Goal: Navigation & Orientation: Find specific page/section

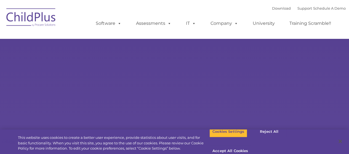
select select "MEDIUM"
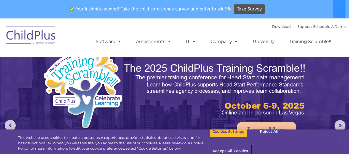
click at [251, 146] on button "Accept All Cookies" at bounding box center [230, 152] width 42 height 12
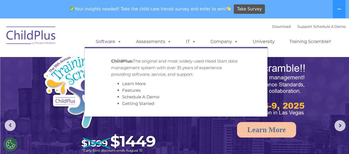
click at [117, 42] on span at bounding box center [118, 41] width 6 height 5
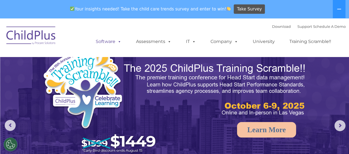
click at [114, 41] on link "Software" at bounding box center [108, 41] width 37 height 11
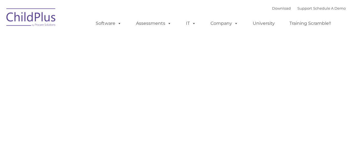
type input ""
